Goal: Check status: Check status

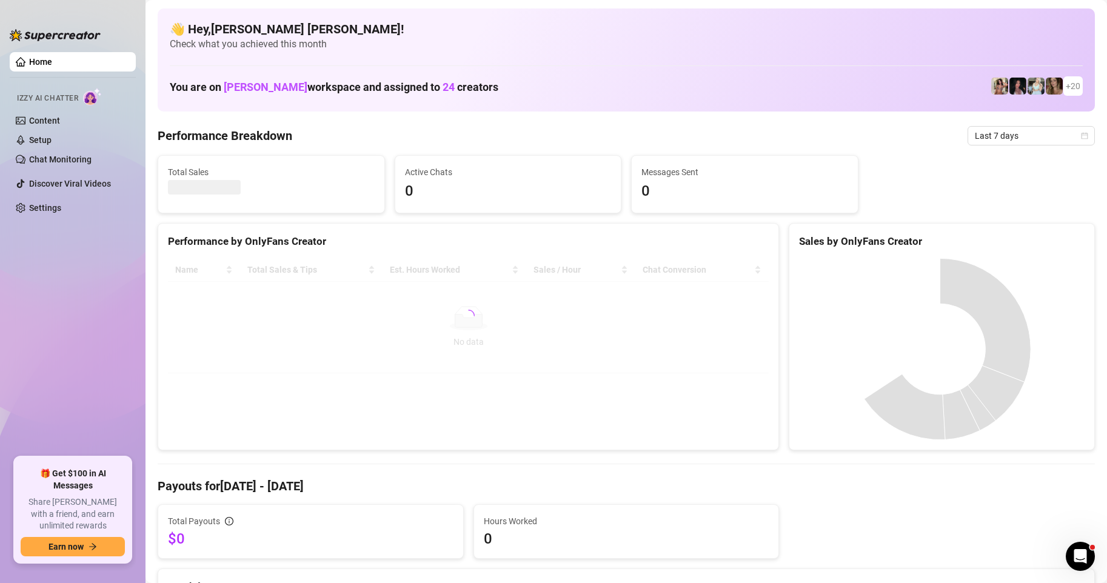
click at [860, 420] on canvas at bounding box center [940, 349] width 282 height 182
click at [1080, 136] on icon "calendar" at bounding box center [1083, 135] width 7 height 7
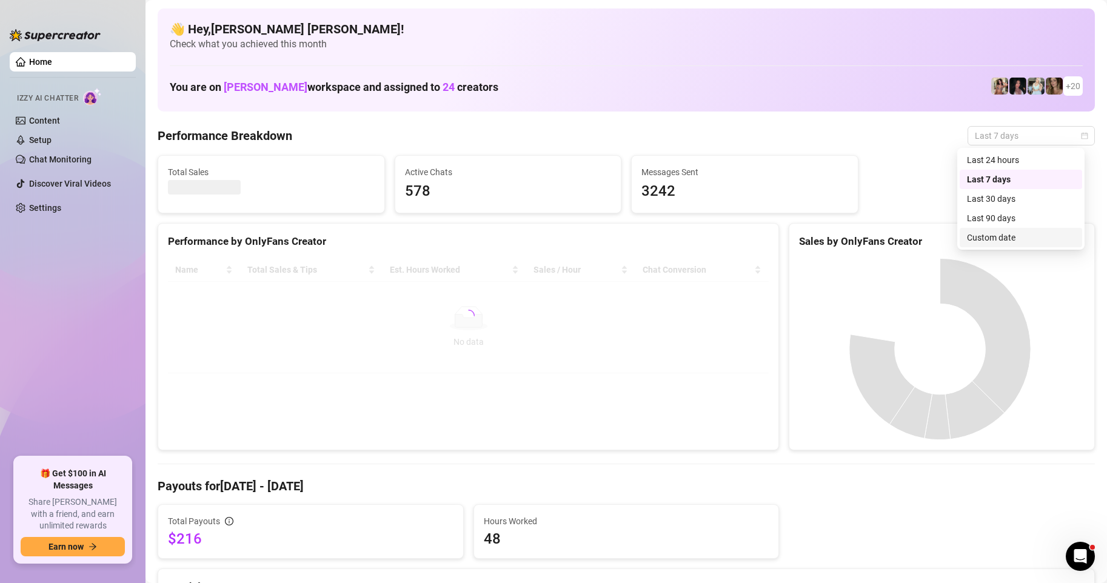
click at [1014, 235] on div "Custom date" at bounding box center [1021, 237] width 108 height 13
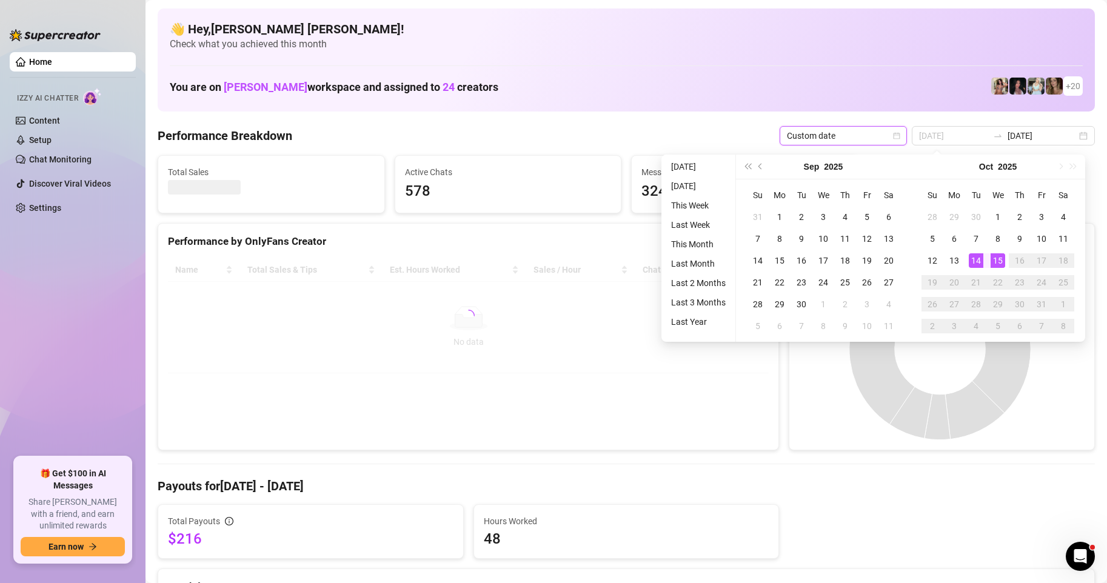
type input "[DATE]"
click at [997, 253] on div "15" at bounding box center [997, 260] width 15 height 15
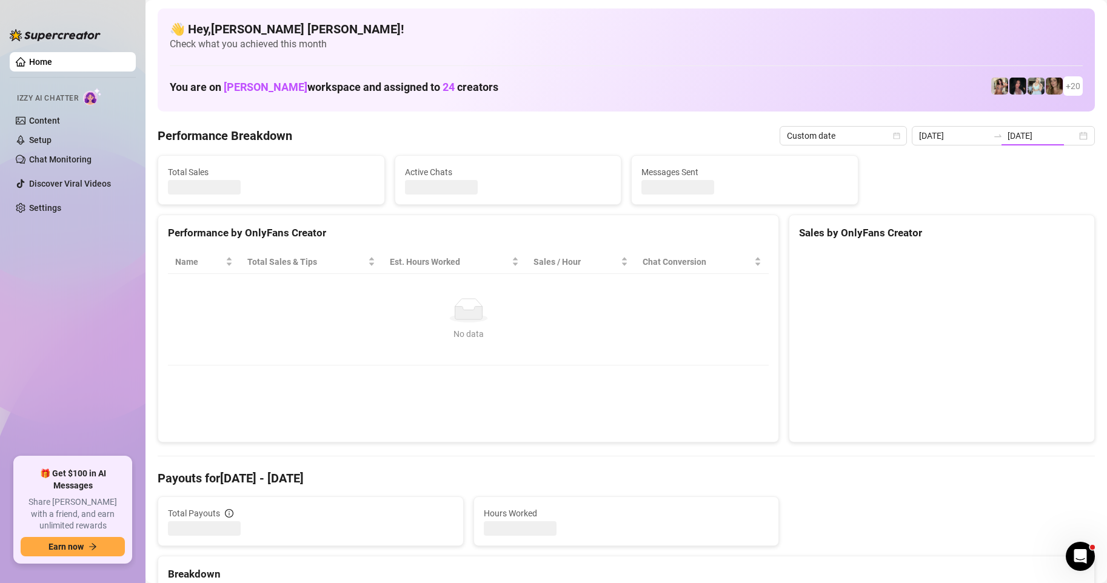
type input "[DATE]"
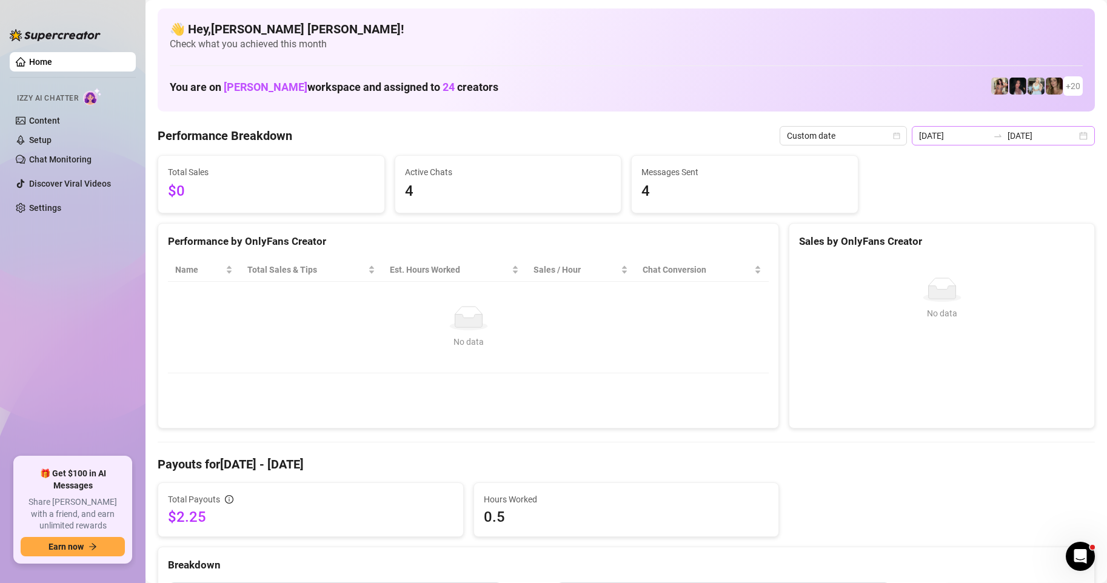
click at [1069, 138] on div "[DATE] [DATE]" at bounding box center [1002, 135] width 183 height 19
click at [1073, 137] on div "[DATE] [DATE]" at bounding box center [1002, 135] width 183 height 19
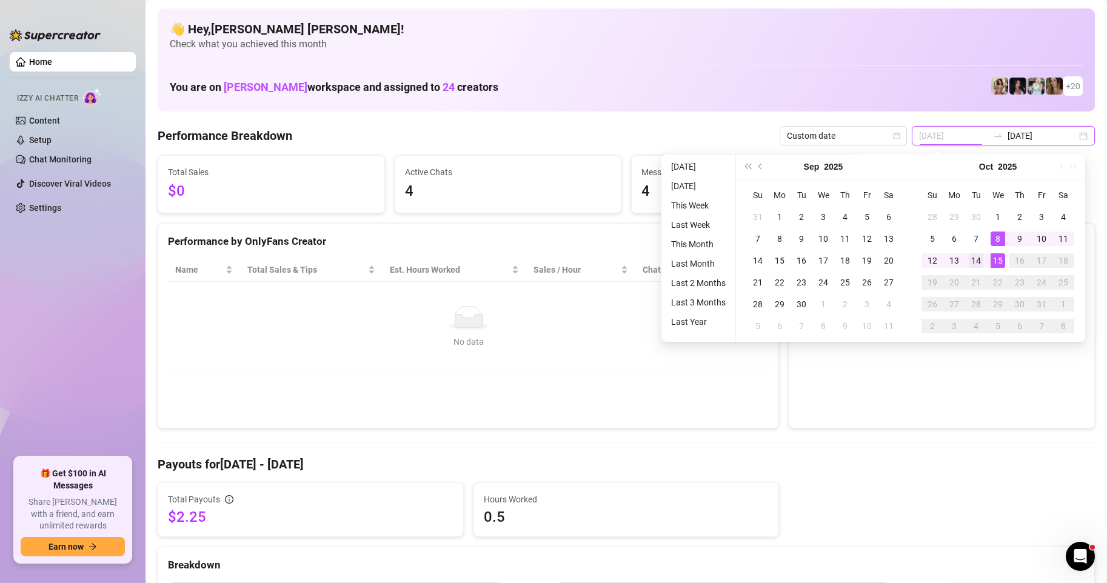
type input "[DATE]"
click at [979, 261] on div "14" at bounding box center [975, 260] width 15 height 15
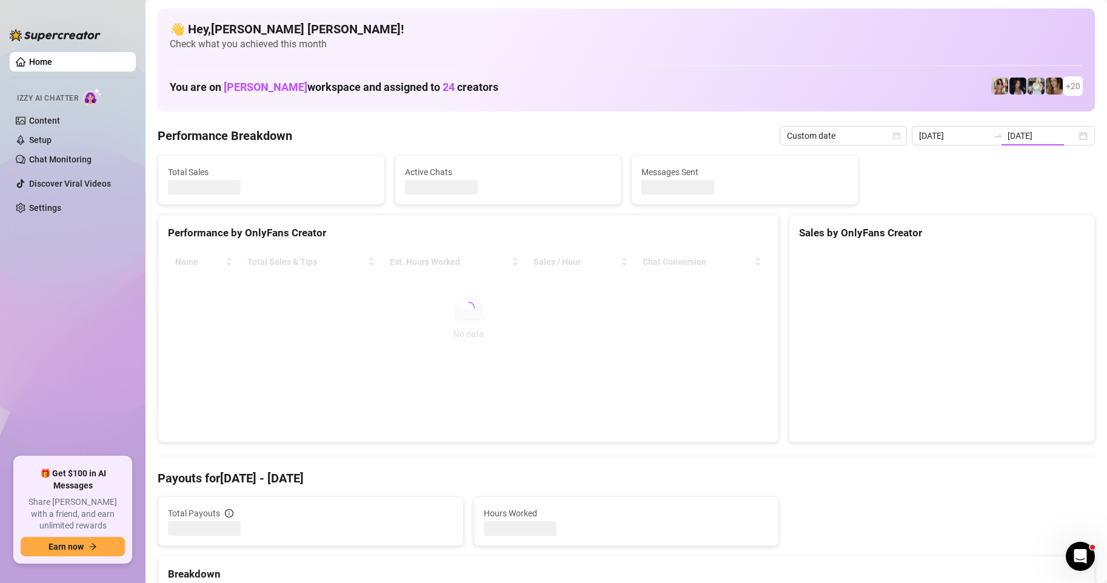
type input "[DATE]"
